Goal: Task Accomplishment & Management: Complete application form

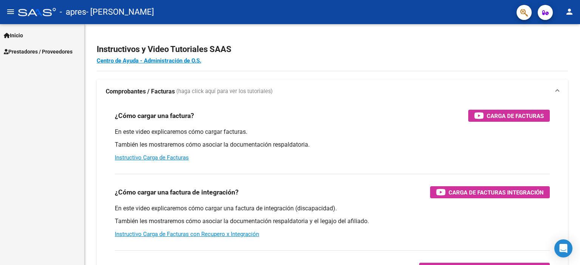
click at [31, 57] on link "Prestadores / Proveedores" at bounding box center [42, 51] width 84 height 16
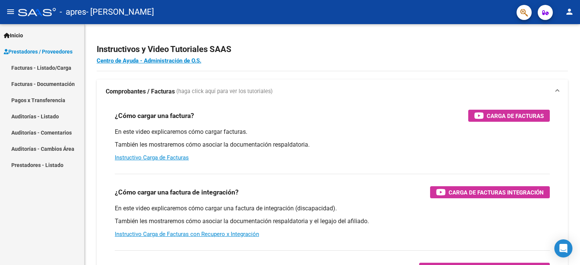
click at [32, 70] on link "Facturas - Listado/Carga" at bounding box center [42, 68] width 84 height 16
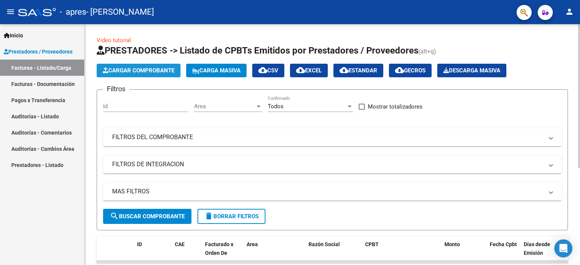
click at [161, 72] on span "Cargar Comprobante" at bounding box center [139, 70] width 72 height 7
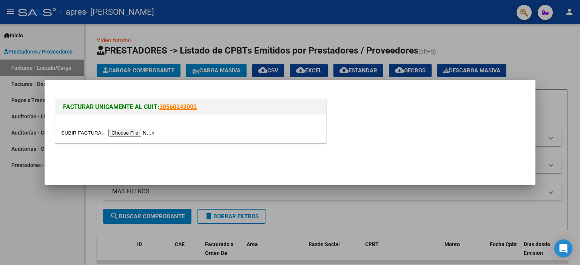
click at [145, 136] on input "file" at bounding box center [109, 133] width 96 height 8
click at [136, 131] on input "file" at bounding box center [109, 133] width 96 height 8
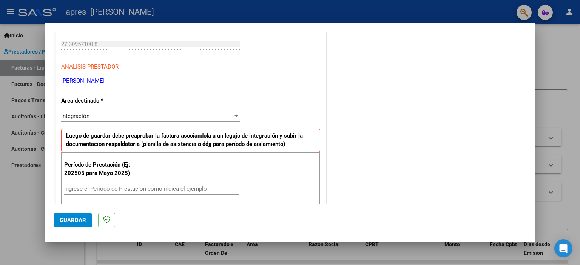
scroll to position [151, 0]
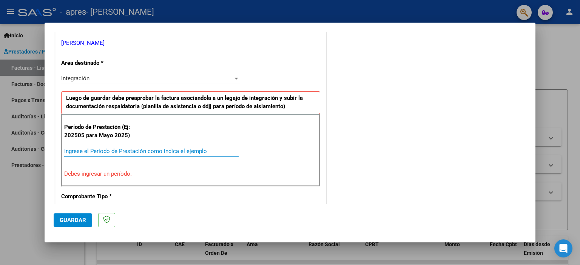
click at [112, 152] on input "Ingrese el Período de Prestación como indica el ejemplo" at bounding box center [151, 151] width 174 height 7
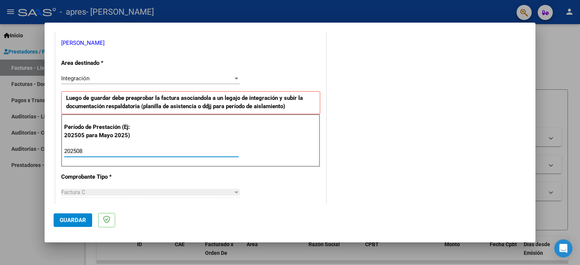
type input "202508"
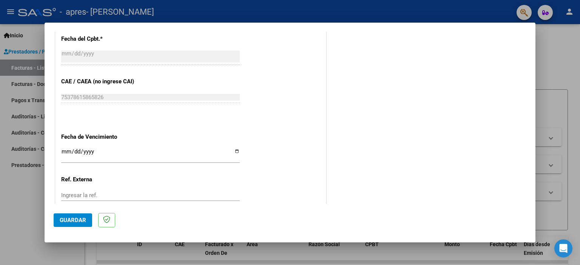
scroll to position [453, 0]
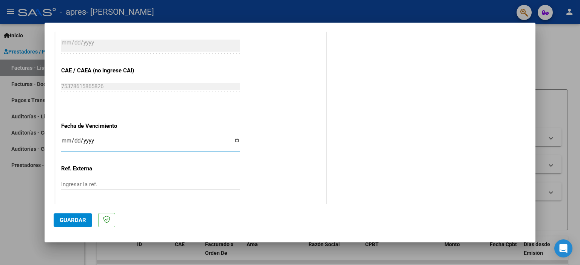
click at [86, 138] on input "Ingresar la fecha" at bounding box center [150, 144] width 179 height 12
click at [65, 140] on input "Ingresar la fecha" at bounding box center [150, 144] width 179 height 12
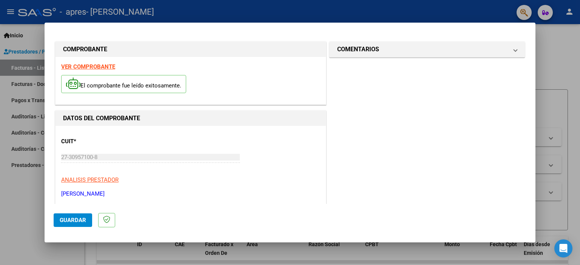
scroll to position [76, 0]
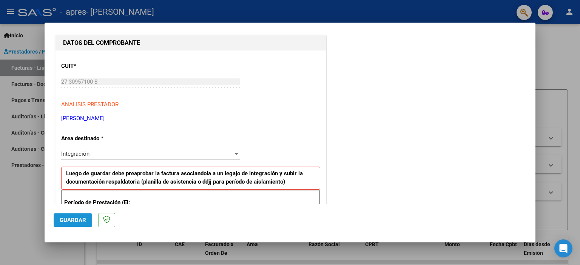
click at [83, 224] on button "Guardar" at bounding box center [73, 221] width 39 height 14
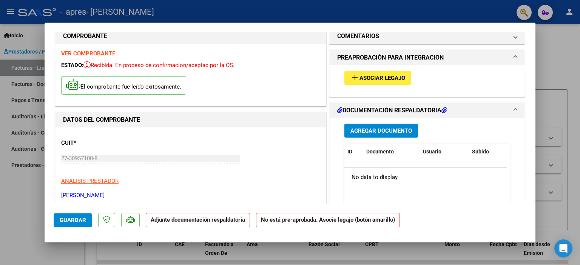
scroll to position [0, 0]
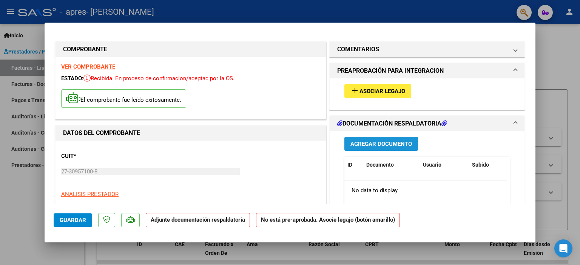
click at [361, 145] on span "Agregar Documento" at bounding box center [381, 144] width 62 height 7
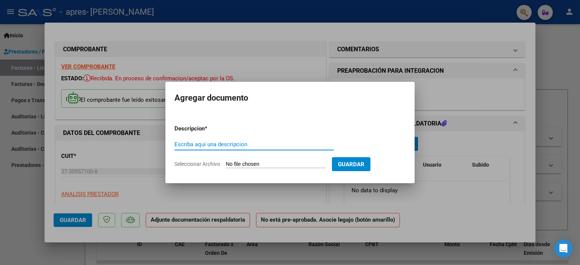
click at [206, 143] on input "Escriba aquí una descripcion" at bounding box center [253, 144] width 159 height 7
type input "Asistencias"
click at [307, 164] on input "Seleccionar Archivo" at bounding box center [276, 164] width 100 height 7
type input "C:\fakepath\CatalinaAsist.pdf"
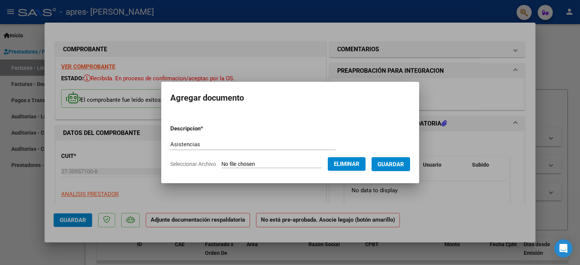
click at [401, 164] on span "Guardar" at bounding box center [391, 164] width 26 height 7
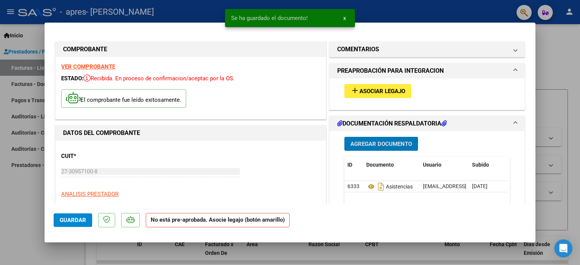
scroll to position [38, 0]
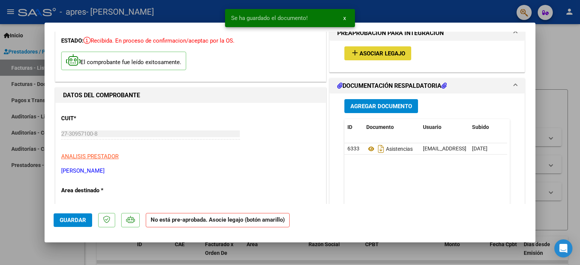
click at [352, 55] on mat-icon "add" at bounding box center [354, 52] width 9 height 9
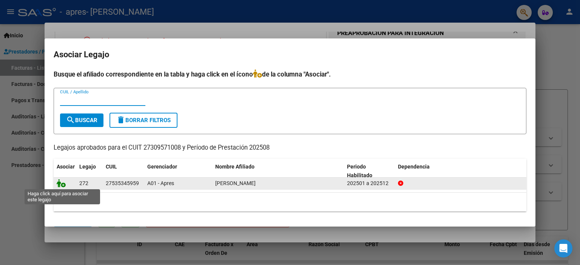
click at [57, 183] on icon at bounding box center [61, 183] width 9 height 8
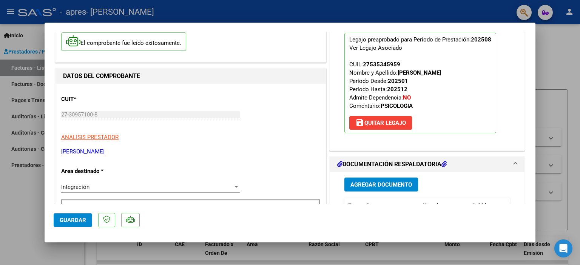
scroll to position [76, 0]
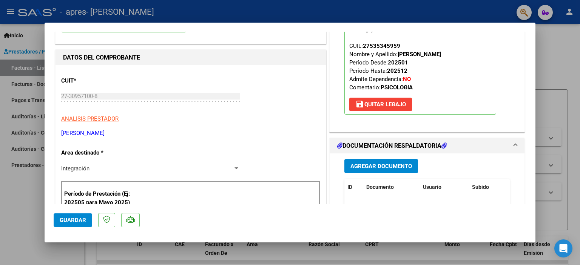
click at [70, 220] on span "Guardar" at bounding box center [73, 220] width 26 height 7
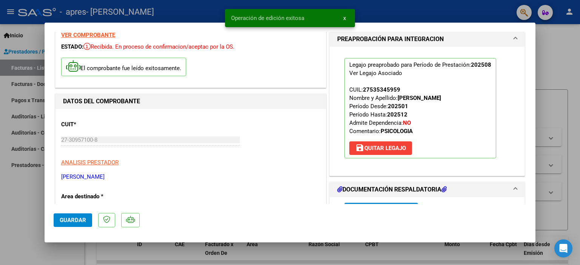
scroll to position [0, 0]
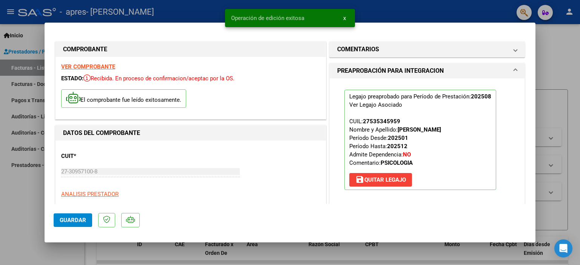
click at [16, 216] on div at bounding box center [290, 132] width 580 height 265
type input "$ 0,00"
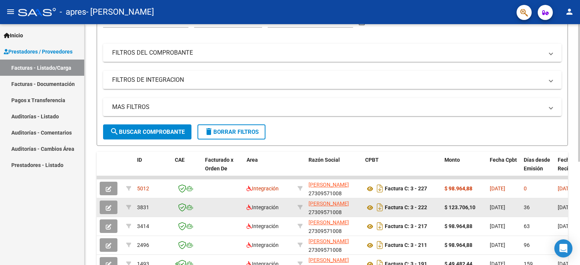
scroll to position [113, 0]
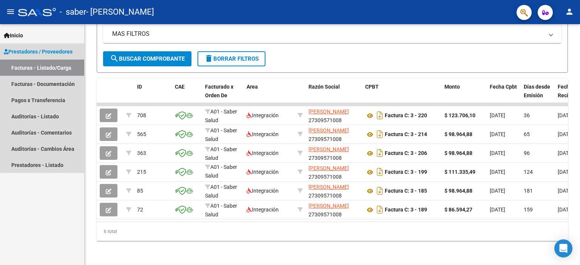
click at [38, 69] on link "Facturas - Listado/Carga" at bounding box center [42, 68] width 84 height 16
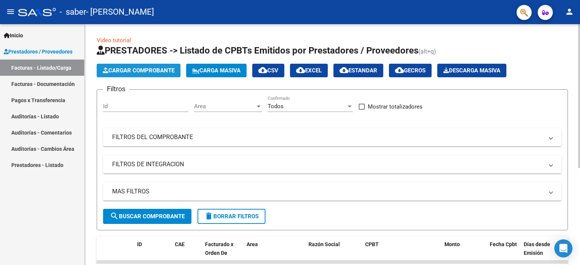
click at [135, 68] on span "Cargar Comprobante" at bounding box center [139, 70] width 72 height 7
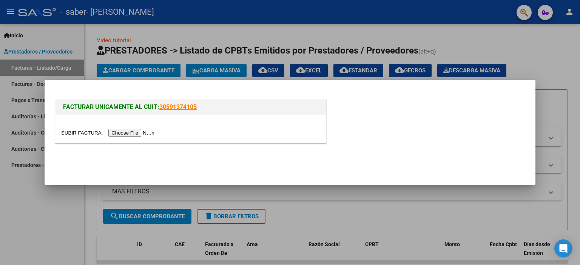
click at [141, 133] on input "file" at bounding box center [109, 133] width 96 height 8
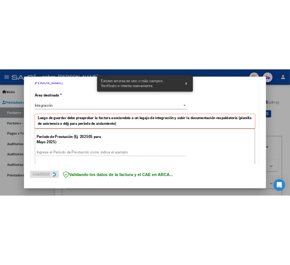
scroll to position [184, 0]
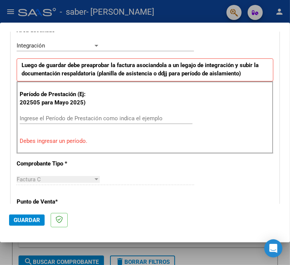
click at [94, 118] on input "Ingrese el Período de Prestación como indica el ejemplo" at bounding box center [60, 118] width 81 height 7
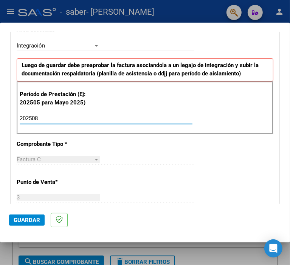
type input "202508"
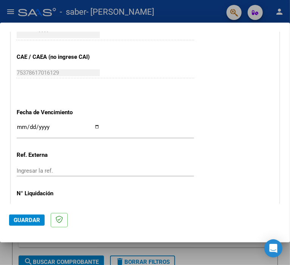
scroll to position [491, 0]
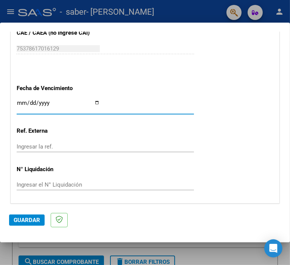
click at [51, 103] on input "Ingresar la fecha" at bounding box center [58, 106] width 83 height 12
click at [19, 101] on input "Ingresar la fecha" at bounding box center [58, 106] width 83 height 12
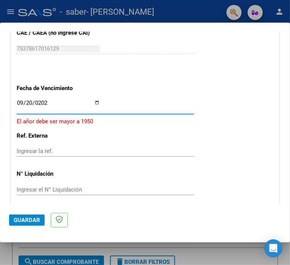
type input "2025-09-20"
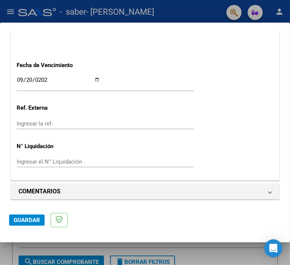
click at [24, 220] on span "Guardar" at bounding box center [27, 220] width 26 height 7
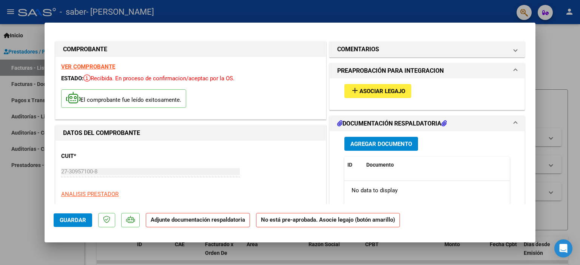
scroll to position [0, 0]
click at [385, 142] on span "Agregar Documento" at bounding box center [381, 144] width 62 height 7
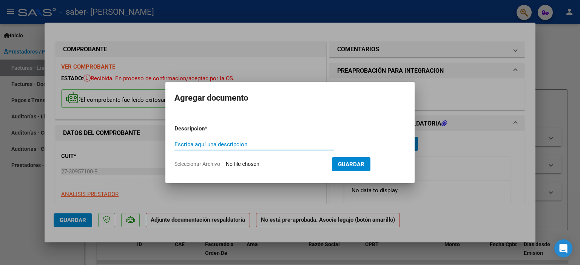
click at [277, 144] on input "Escriba aquí una descripcion" at bounding box center [253, 144] width 159 height 7
type input "Asistencia"
click at [271, 159] on form "Descripcion * Asistencia Escriba aquí una descripcion Seleccionar Archivo Guard…" at bounding box center [289, 146] width 231 height 55
click at [262, 165] on input "Seleccionar Archivo" at bounding box center [276, 164] width 100 height 7
type input "C:\fakepath\NahiaraAsist.pdf"
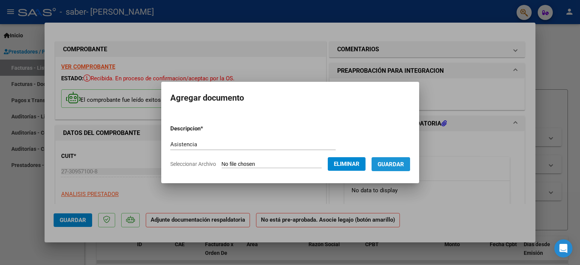
click at [389, 162] on span "Guardar" at bounding box center [391, 164] width 26 height 7
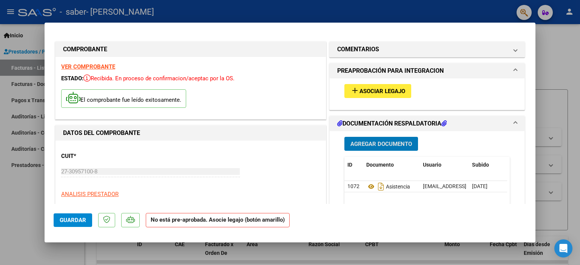
click at [363, 92] on span "Asociar Legajo" at bounding box center [382, 91] width 46 height 7
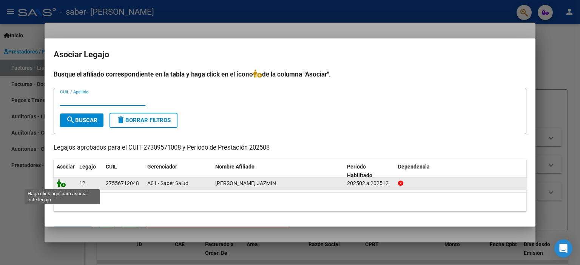
click at [62, 184] on icon at bounding box center [61, 183] width 9 height 8
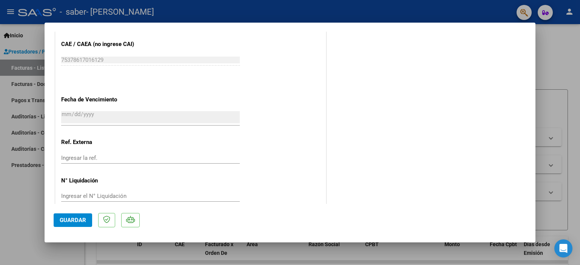
scroll to position [502, 0]
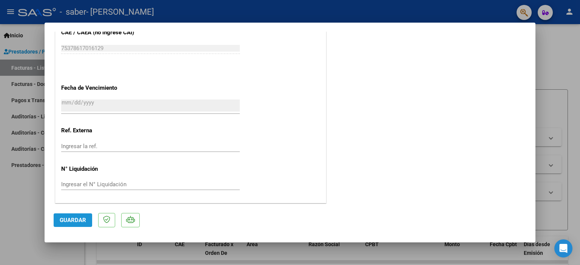
click at [70, 223] on span "Guardar" at bounding box center [73, 220] width 26 height 7
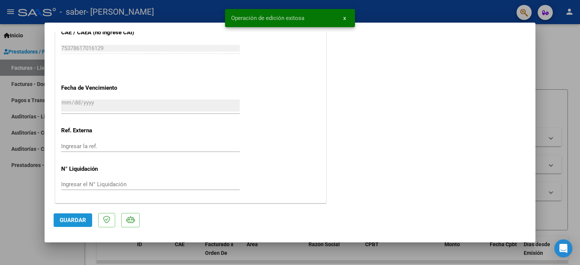
click at [79, 219] on span "Guardar" at bounding box center [73, 220] width 26 height 7
click at [41, 191] on div at bounding box center [290, 132] width 580 height 265
type input "$ 0,00"
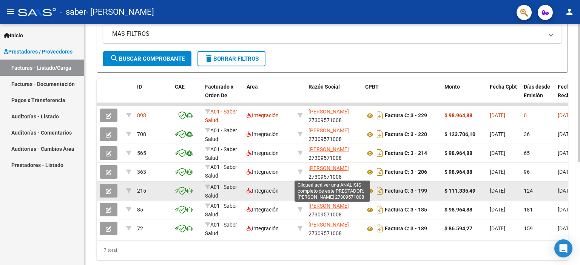
scroll to position [181, 0]
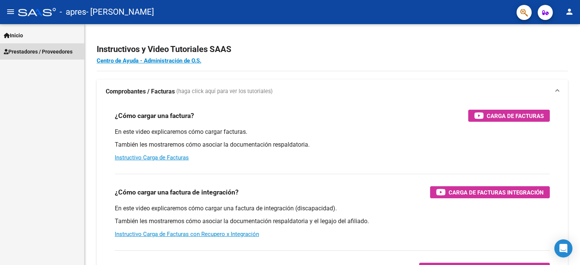
click at [47, 52] on span "Prestadores / Proveedores" at bounding box center [38, 52] width 69 height 8
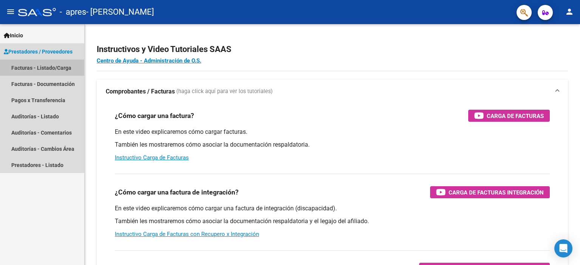
click at [36, 69] on link "Facturas - Listado/Carga" at bounding box center [42, 68] width 84 height 16
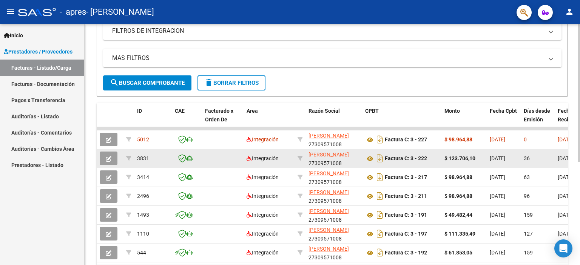
scroll to position [153, 0]
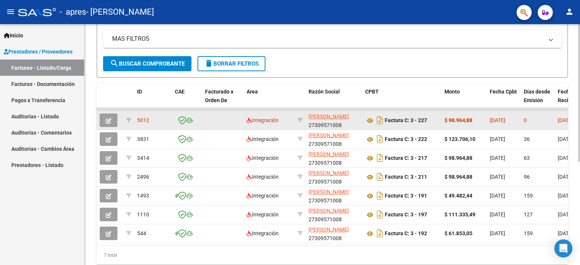
click at [107, 119] on icon "button" at bounding box center [109, 121] width 6 height 6
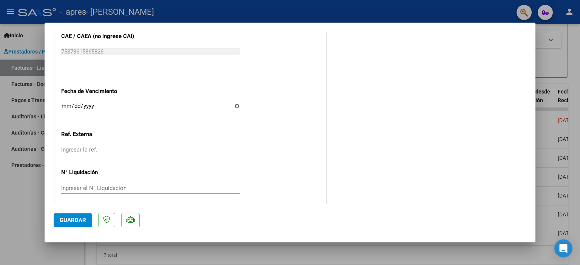
scroll to position [475, 0]
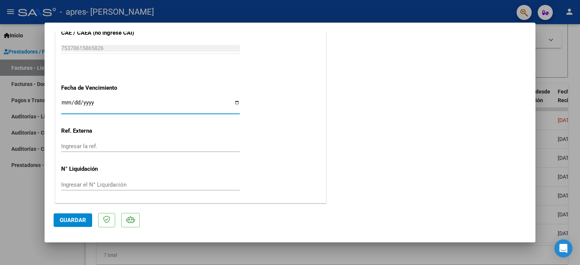
click at [69, 102] on input "Ingresar la fecha" at bounding box center [150, 106] width 179 height 12
type input "2025-09-20"
click at [68, 217] on span "Guardar" at bounding box center [73, 220] width 26 height 7
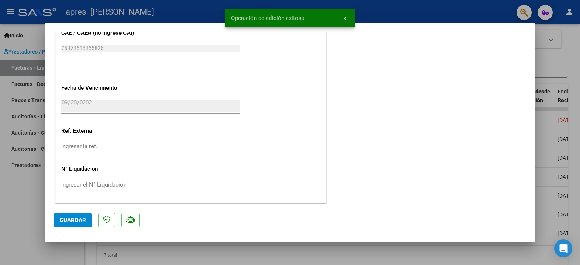
click at [63, 220] on span "Guardar" at bounding box center [73, 220] width 26 height 7
click at [21, 213] on div at bounding box center [290, 132] width 580 height 265
type input "$ 0,00"
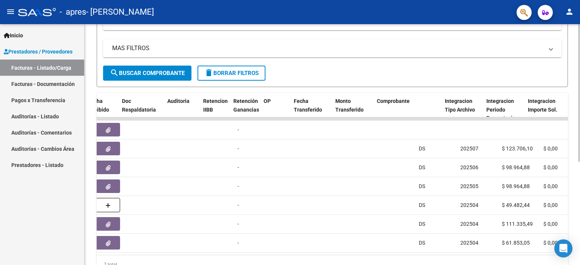
scroll to position [0, 470]
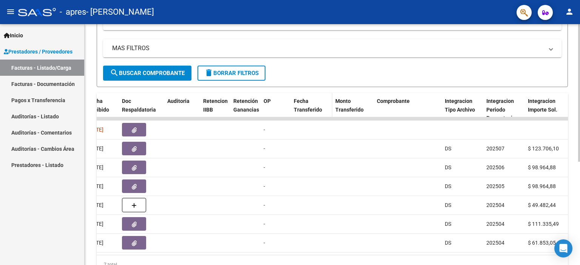
click at [301, 107] on span "Fecha Transferido" at bounding box center [308, 105] width 28 height 15
click at [303, 106] on span "Fecha Transferido" at bounding box center [308, 105] width 28 height 15
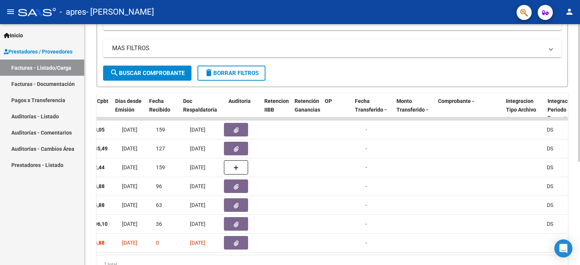
scroll to position [0, 408]
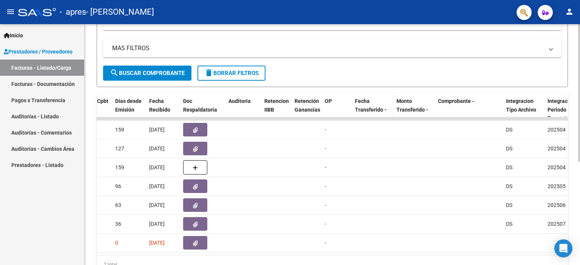
click at [359, 107] on span "Fecha Transferido" at bounding box center [369, 105] width 28 height 15
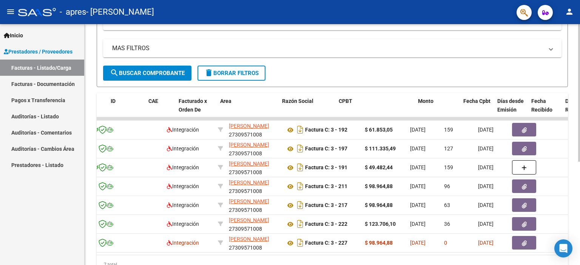
scroll to position [0, 0]
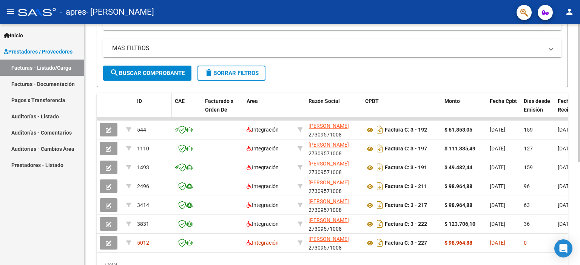
click at [139, 98] on span "ID" at bounding box center [139, 101] width 5 height 6
click at [140, 100] on span "ID" at bounding box center [139, 101] width 5 height 6
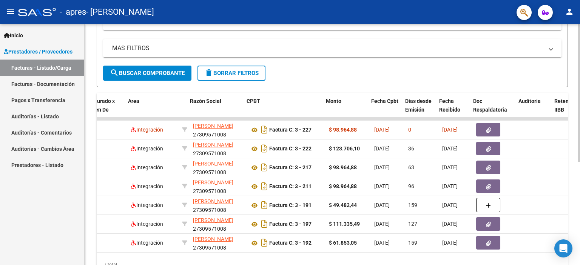
scroll to position [0, 119]
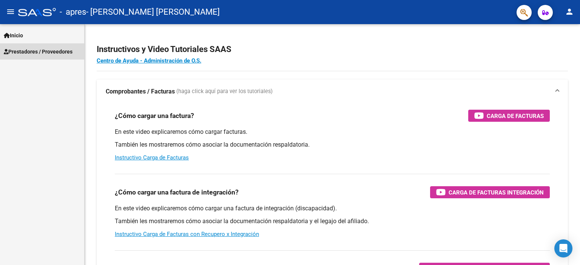
click at [53, 52] on span "Prestadores / Proveedores" at bounding box center [38, 52] width 69 height 8
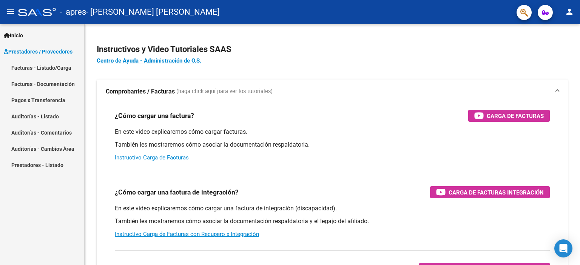
click at [49, 69] on link "Facturas - Listado/Carga" at bounding box center [42, 68] width 84 height 16
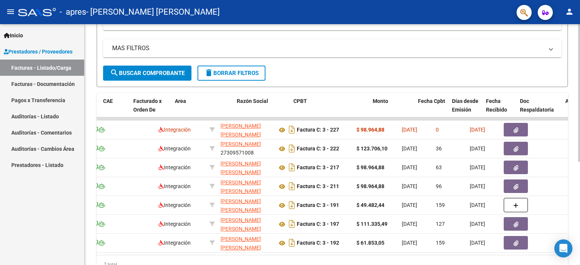
scroll to position [0, 96]
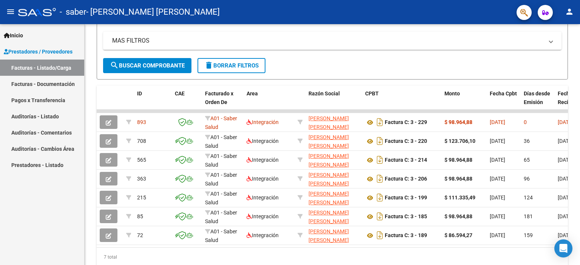
click at [18, 102] on link "Pagos x Transferencia" at bounding box center [42, 100] width 84 height 16
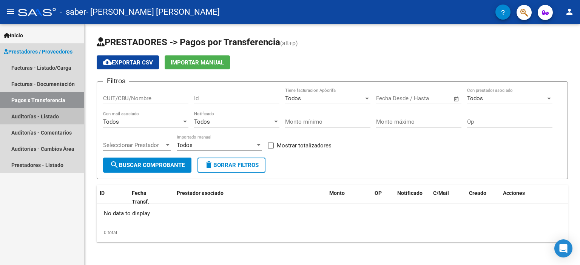
click at [29, 119] on link "Auditorías - Listado" at bounding box center [42, 116] width 84 height 16
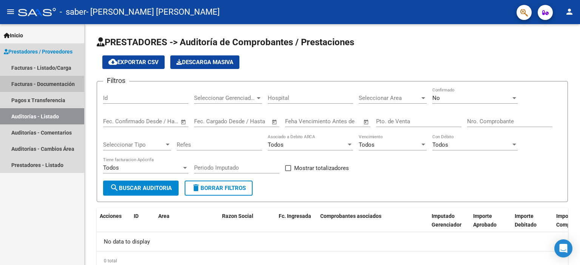
click at [50, 80] on link "Facturas - Documentación" at bounding box center [42, 84] width 84 height 16
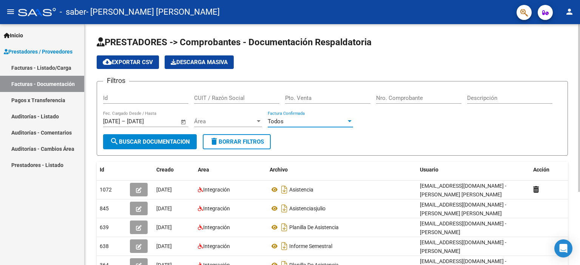
click at [329, 122] on div "Todos" at bounding box center [307, 121] width 79 height 7
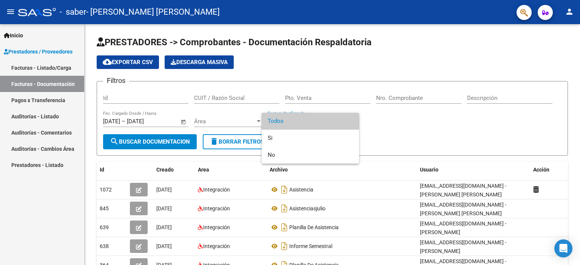
click at [402, 131] on div at bounding box center [290, 132] width 580 height 265
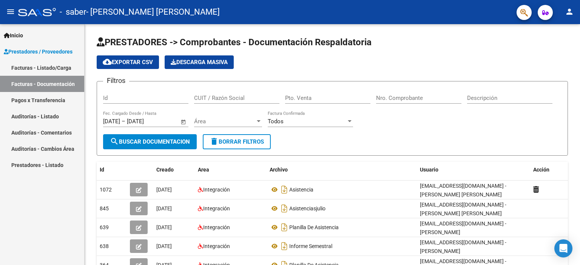
click at [37, 100] on link "Pagos x Transferencia" at bounding box center [42, 100] width 84 height 16
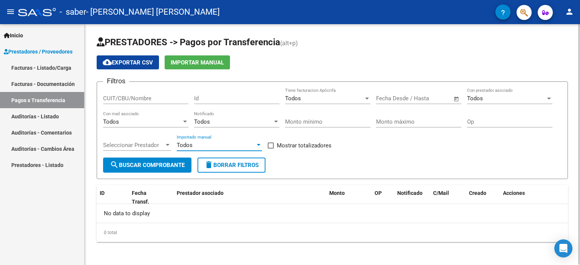
click at [197, 142] on div "Todos" at bounding box center [216, 145] width 79 height 7
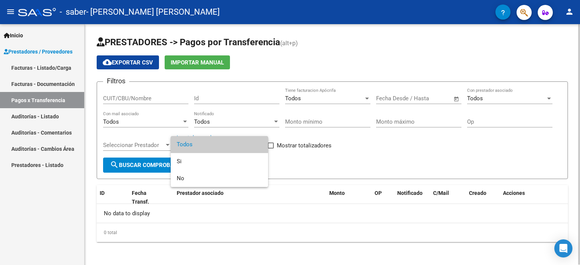
click at [197, 142] on span "Todos" at bounding box center [219, 144] width 85 height 17
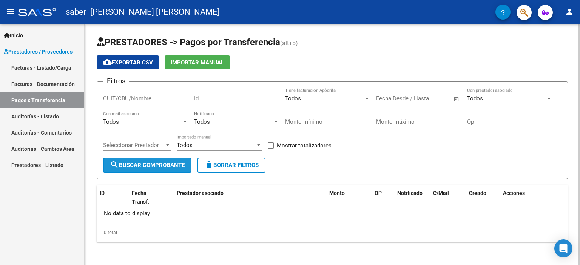
click at [137, 161] on button "search Buscar Comprobante" at bounding box center [147, 165] width 88 height 15
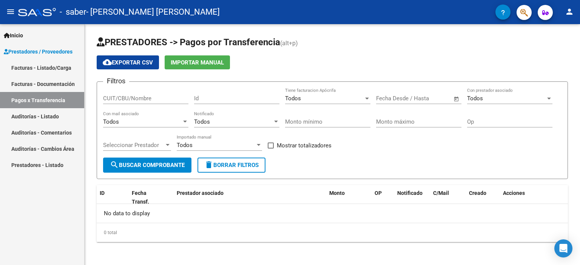
click at [54, 65] on link "Facturas - Listado/Carga" at bounding box center [42, 68] width 84 height 16
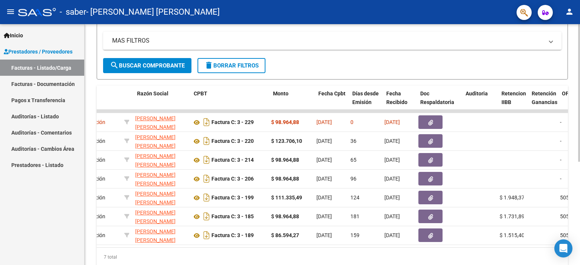
scroll to position [0, 170]
